Goal: Navigation & Orientation: Find specific page/section

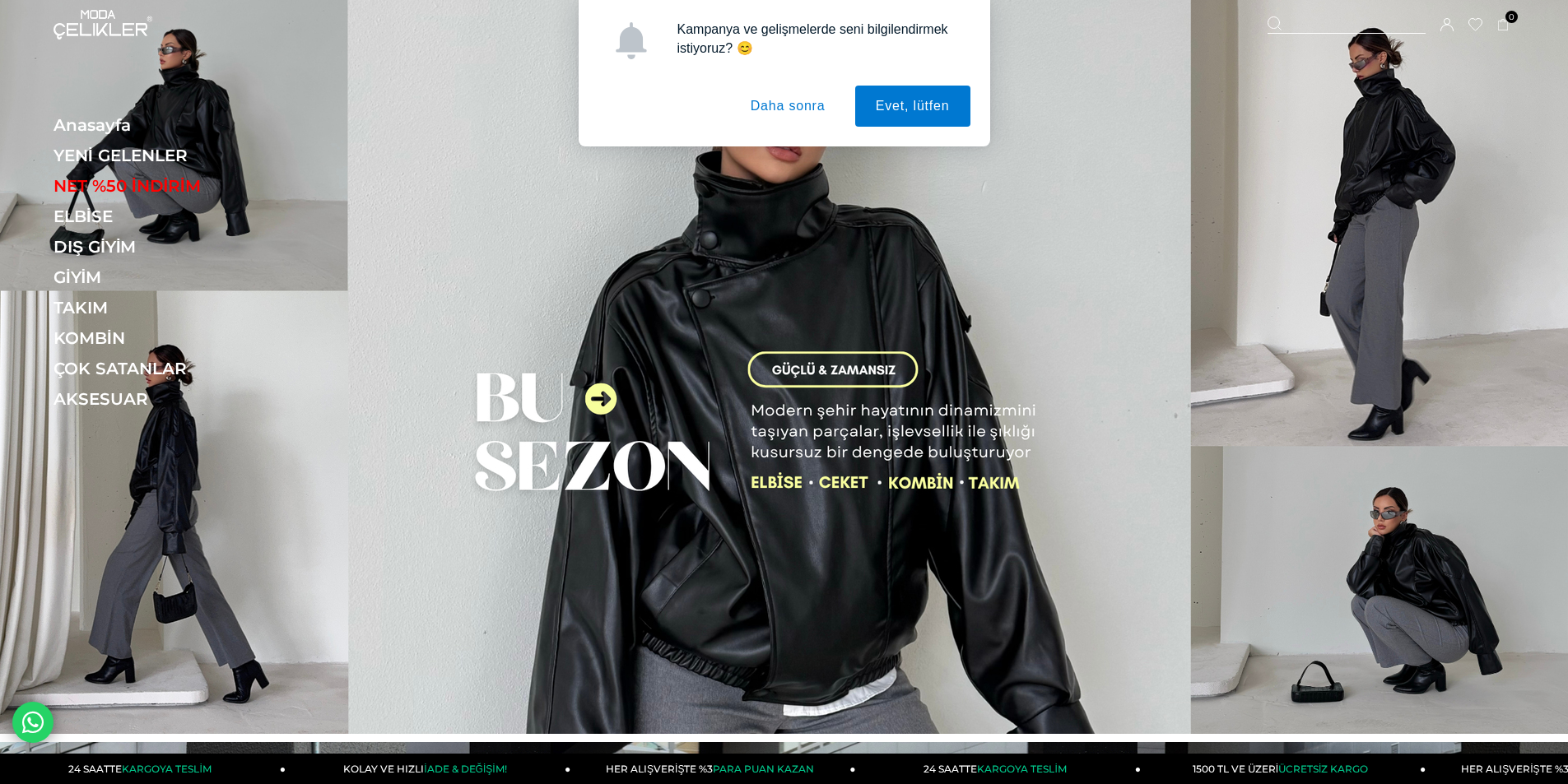
click at [798, 109] on button "Daha sonra" at bounding box center [788, 106] width 116 height 41
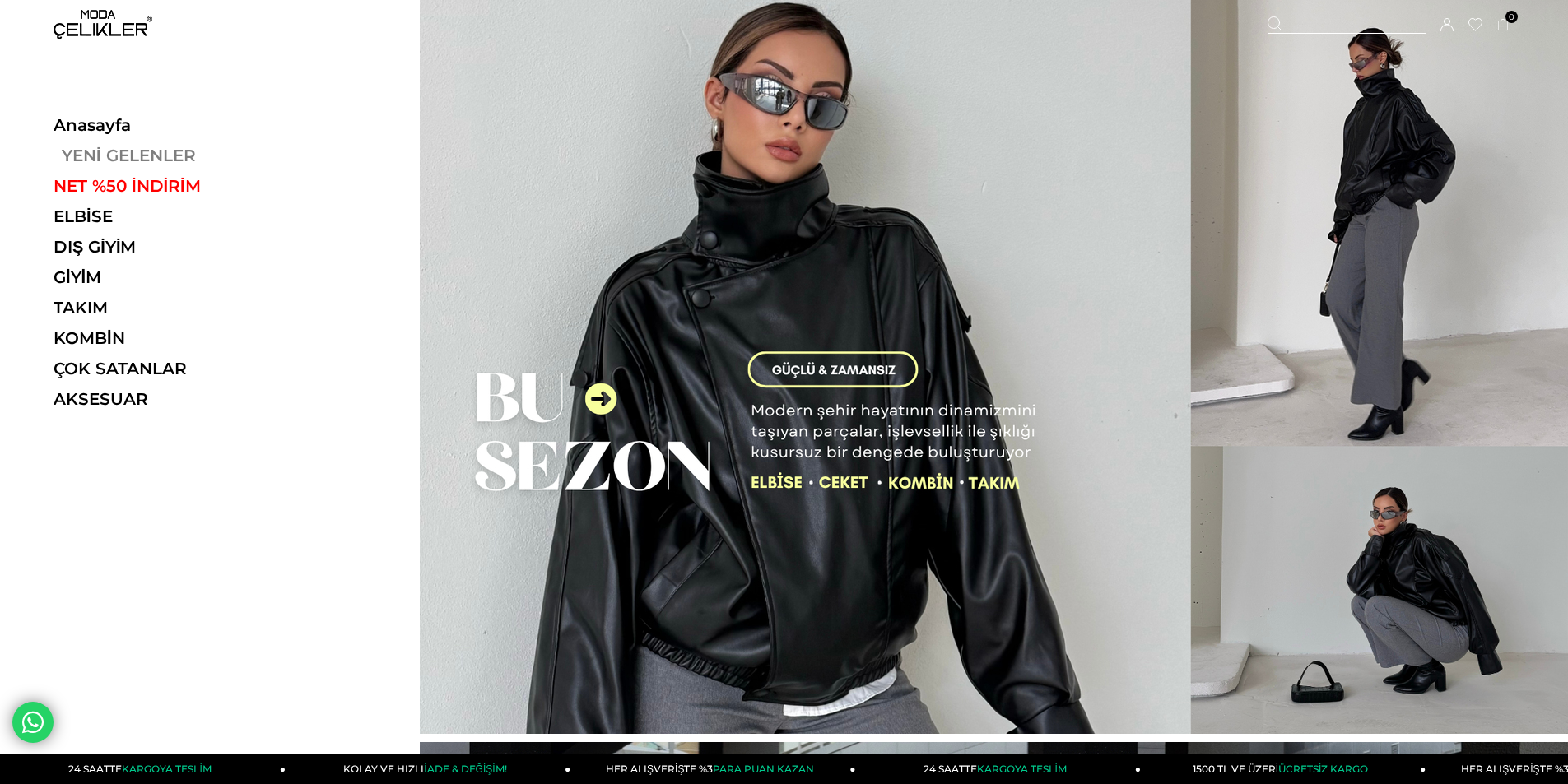
click at [115, 150] on link "YENİ GELENLER" at bounding box center [167, 155] width 227 height 20
click at [153, 144] on ul "Anasayfa YENİ GELENLER NET %50 İNDİRİM ELBİSE ELBİSE [PERSON_NAME] Yazlık Elbis…" at bounding box center [167, 268] width 227 height 304
click at [153, 152] on link "YENİ GELENLER" at bounding box center [167, 155] width 227 height 20
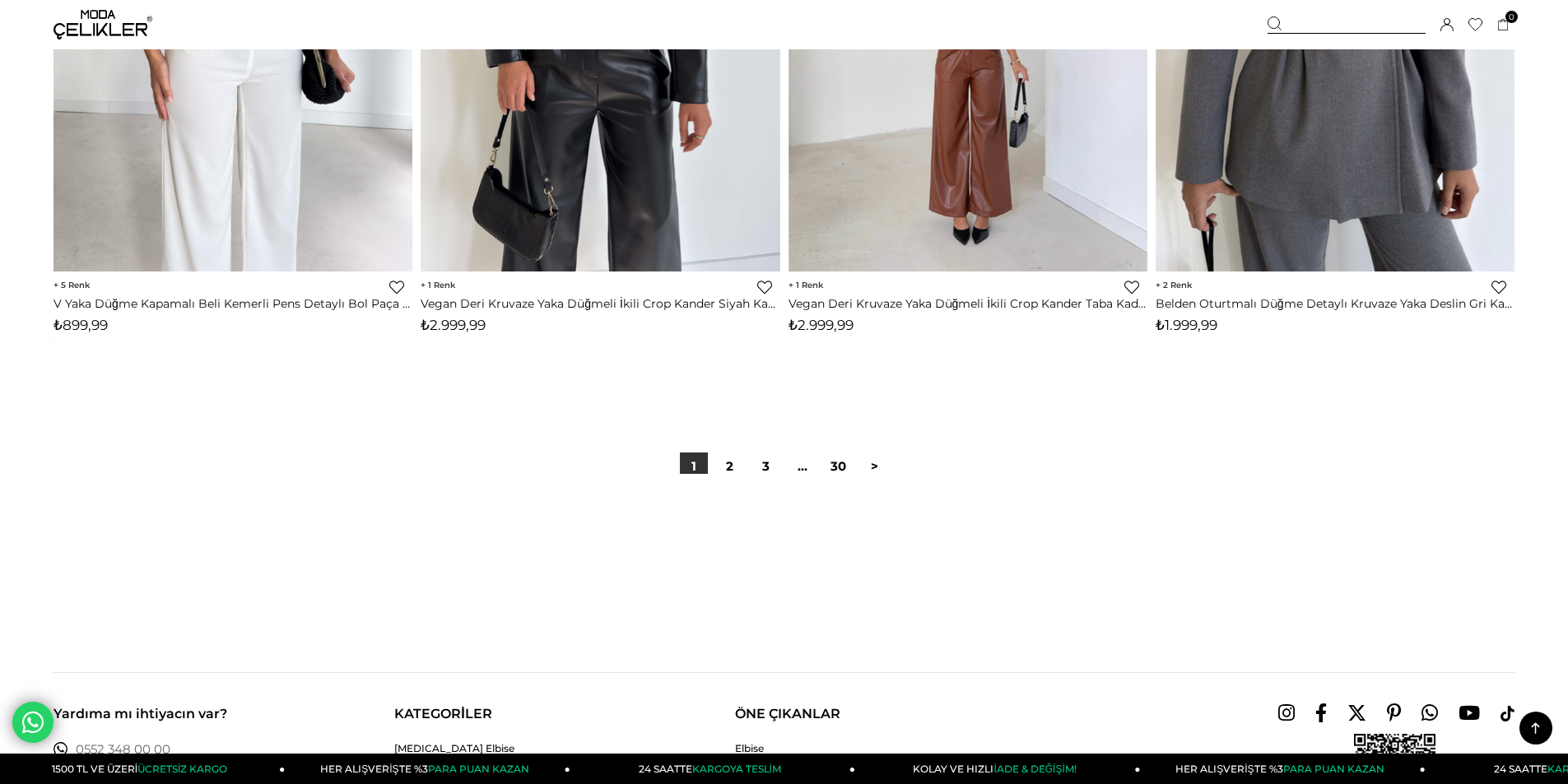
scroll to position [12337, 0]
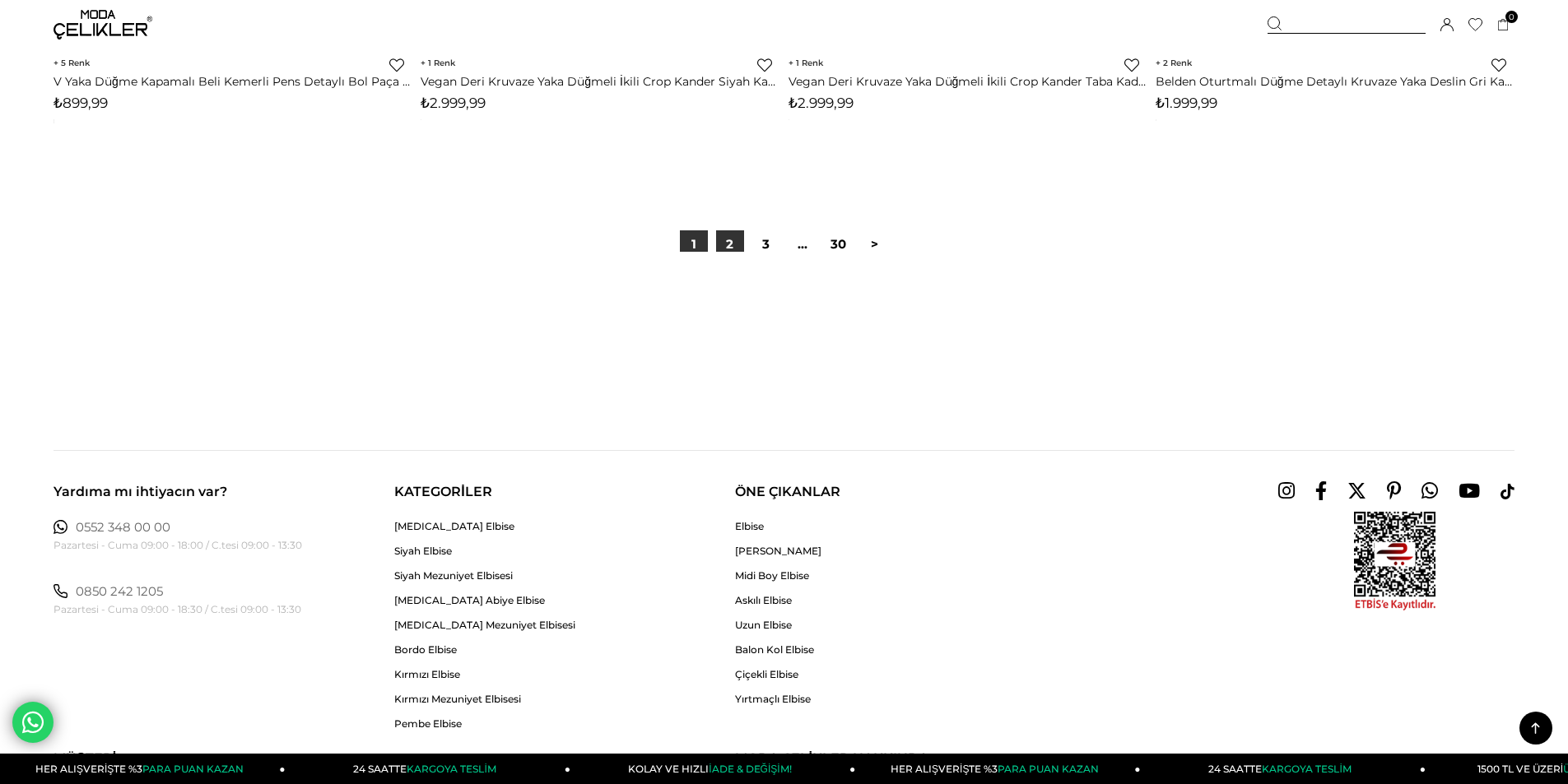
click at [724, 245] on link "2" at bounding box center [730, 244] width 28 height 28
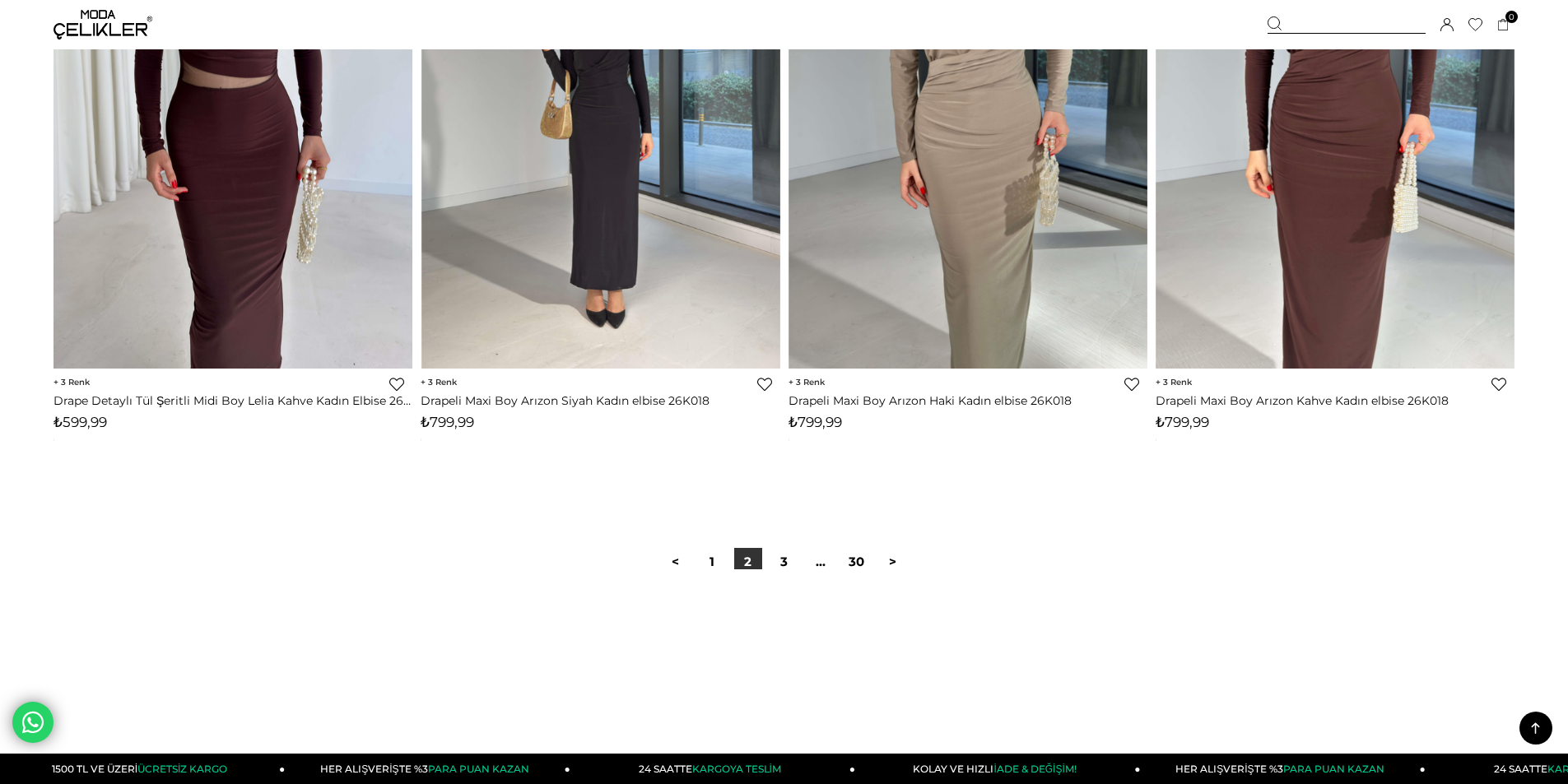
scroll to position [12090, 0]
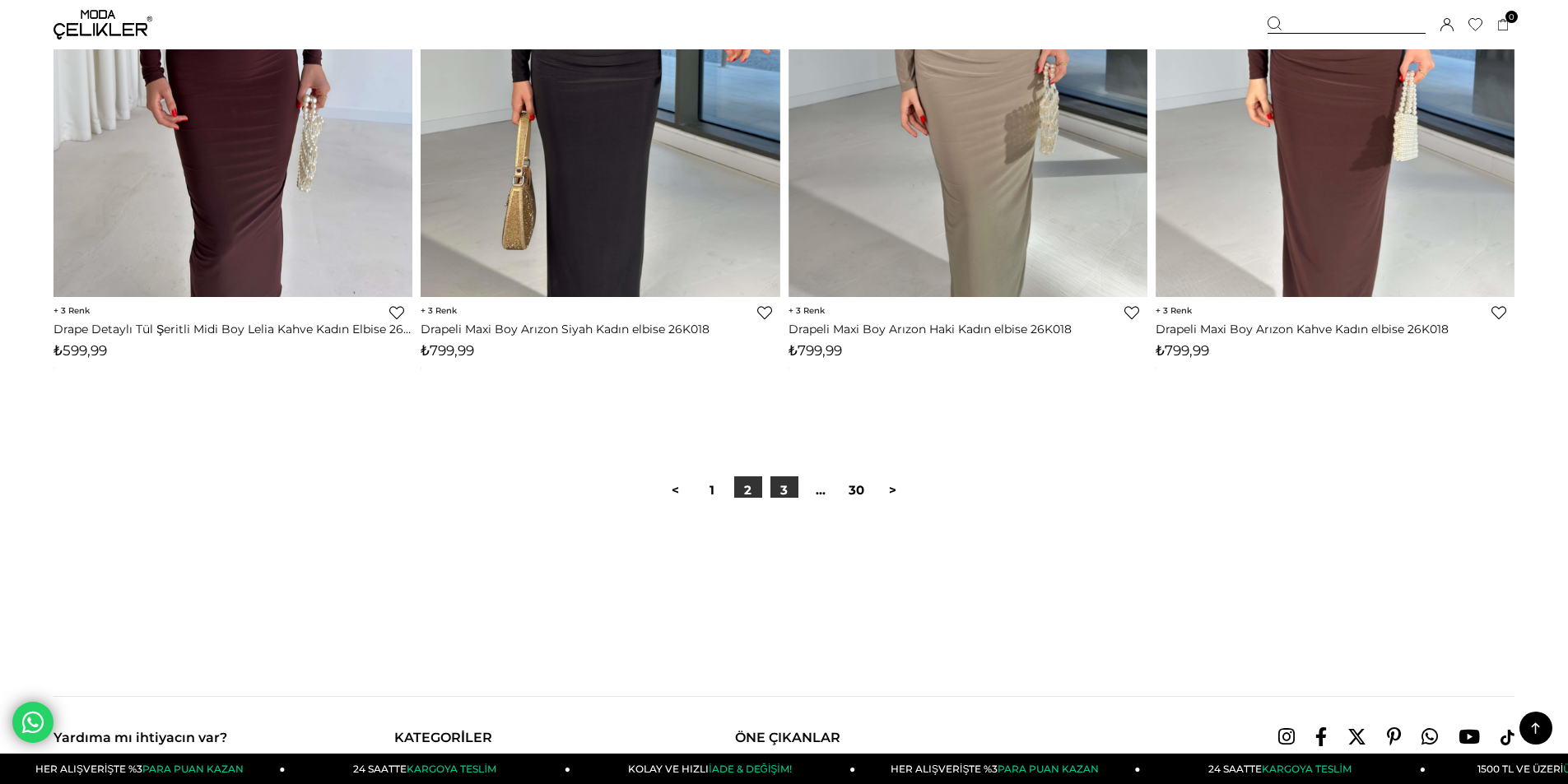
click at [783, 486] on link "3" at bounding box center [784, 490] width 28 height 28
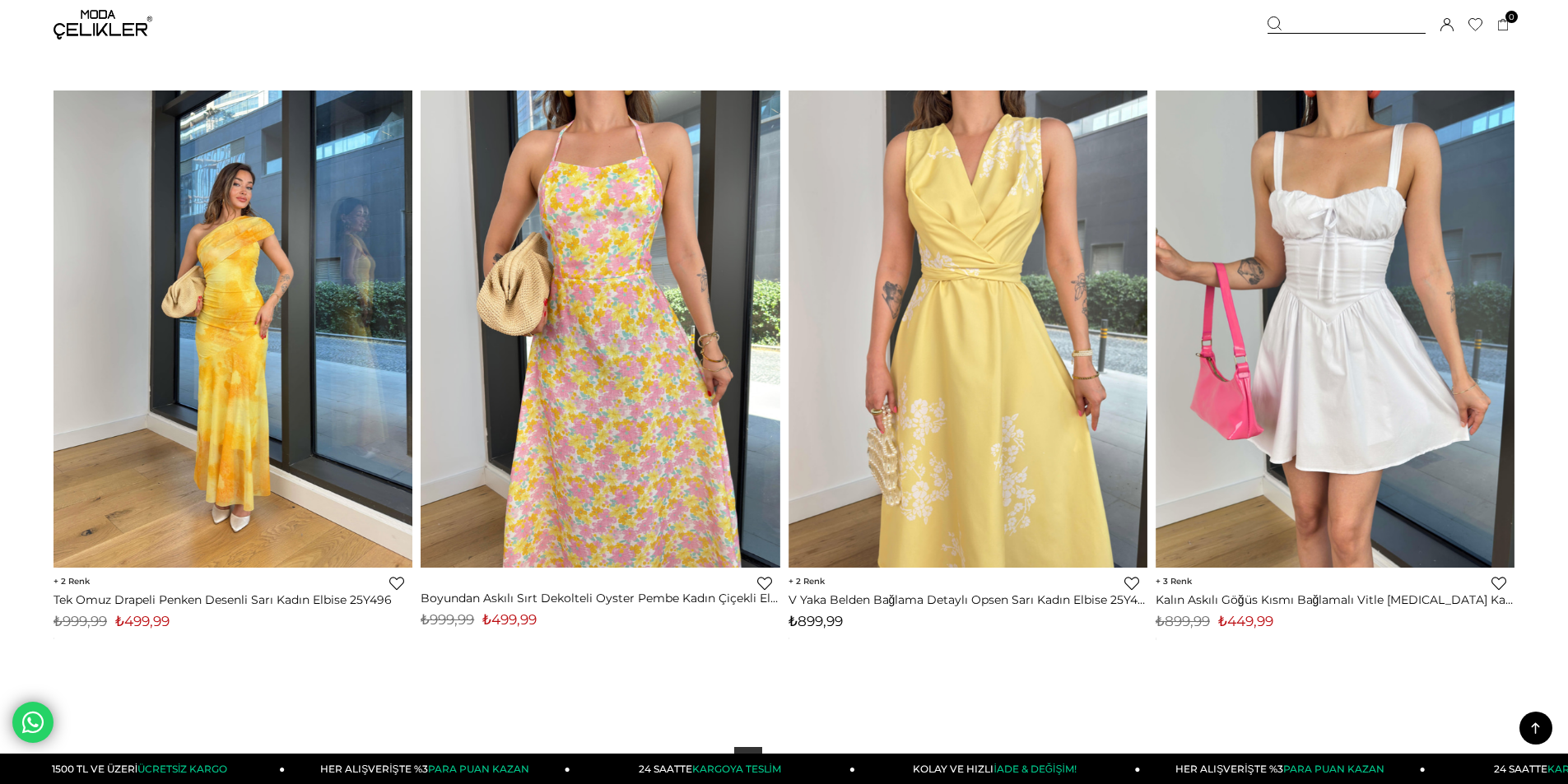
scroll to position [12254, 0]
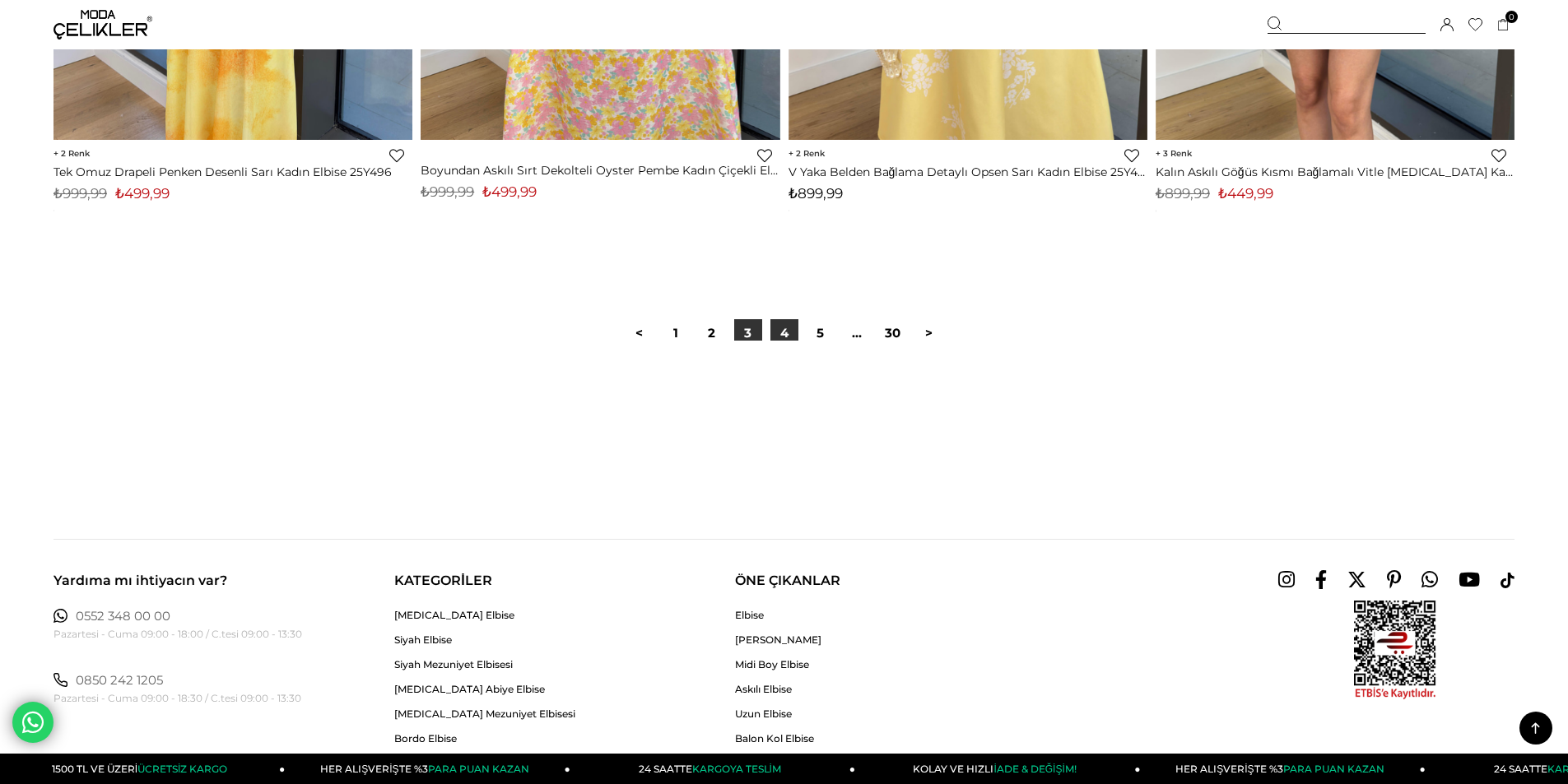
click at [783, 333] on link "4" at bounding box center [784, 333] width 28 height 28
